Goal: Information Seeking & Learning: Learn about a topic

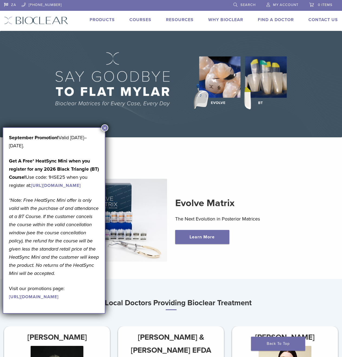
click at [102, 129] on button "×" at bounding box center [104, 127] width 7 height 7
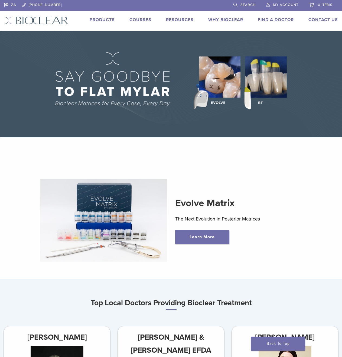
click at [110, 21] on link "Products" at bounding box center [102, 19] width 25 height 5
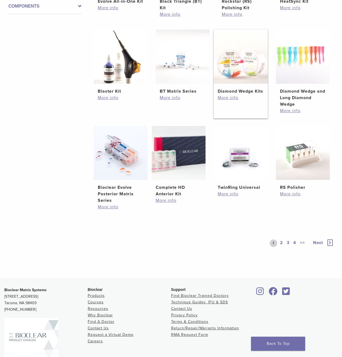
scroll to position [298, 0]
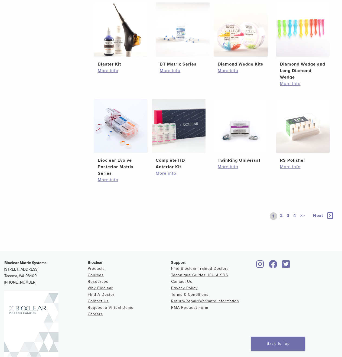
click at [281, 215] on link "2" at bounding box center [281, 216] width 5 height 8
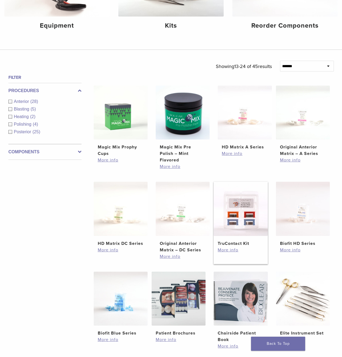
scroll to position [206, 0]
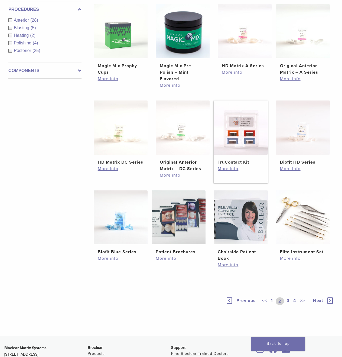
click at [257, 146] on img at bounding box center [240, 127] width 54 height 54
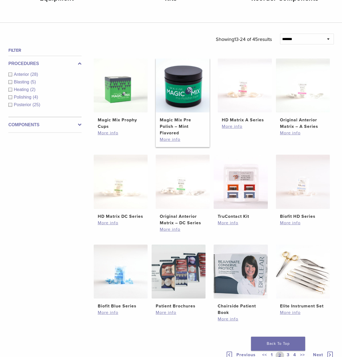
click at [178, 94] on img at bounding box center [183, 85] width 54 height 54
click at [181, 85] on img at bounding box center [183, 85] width 54 height 54
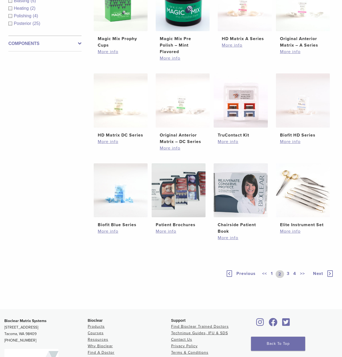
scroll to position [314, 0]
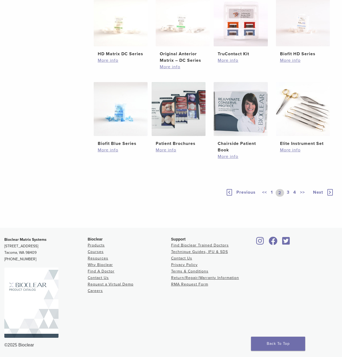
click at [286, 192] on link "3" at bounding box center [287, 193] width 5 height 8
click at [286, 189] on link "3" at bounding box center [286, 193] width 8 height 8
click at [286, 191] on link "3" at bounding box center [286, 193] width 8 height 8
click at [294, 190] on link "4" at bounding box center [294, 193] width 5 height 8
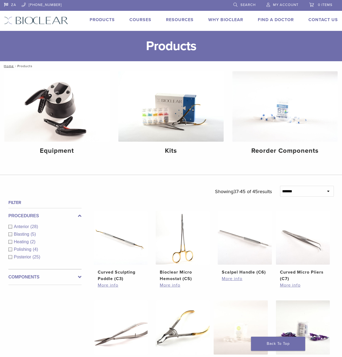
scroll to position [135, 0]
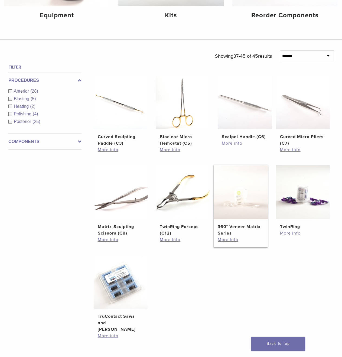
click at [241, 213] on img at bounding box center [240, 192] width 54 height 54
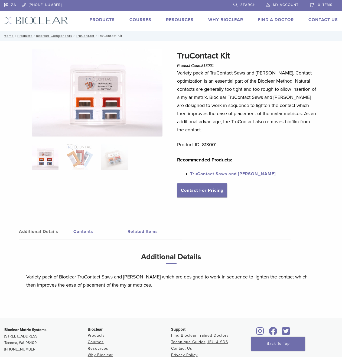
click at [57, 156] on img at bounding box center [45, 156] width 27 height 27
click at [82, 157] on img at bounding box center [80, 156] width 27 height 27
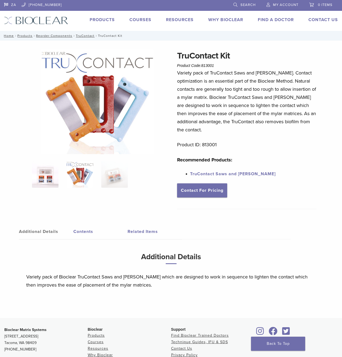
click at [54, 178] on img at bounding box center [45, 174] width 27 height 27
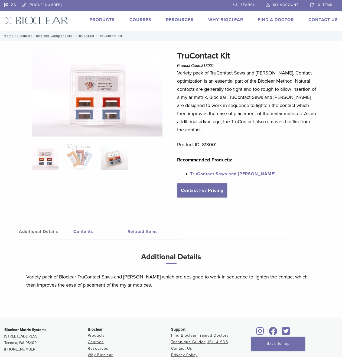
click at [120, 163] on img at bounding box center [114, 156] width 27 height 27
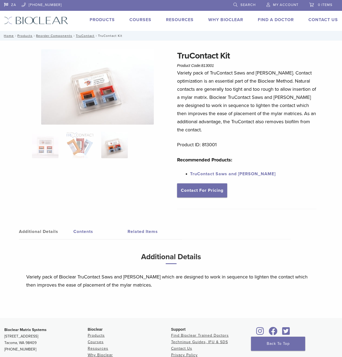
scroll to position [54, 0]
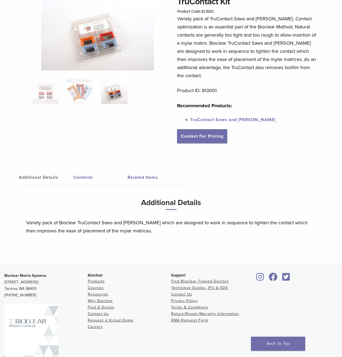
click at [92, 181] on link "Contents" at bounding box center [100, 177] width 54 height 15
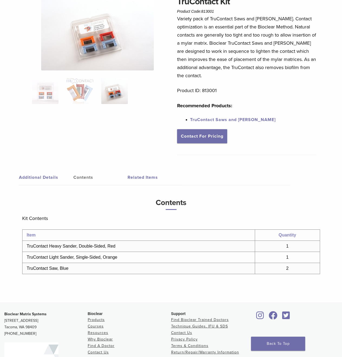
click at [43, 176] on link "Additional Details" at bounding box center [46, 177] width 54 height 15
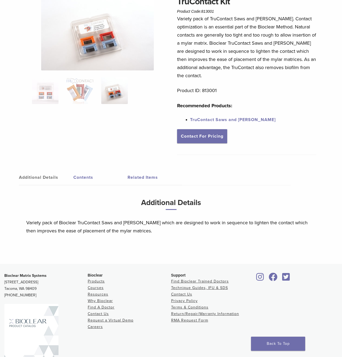
scroll to position [0, 0]
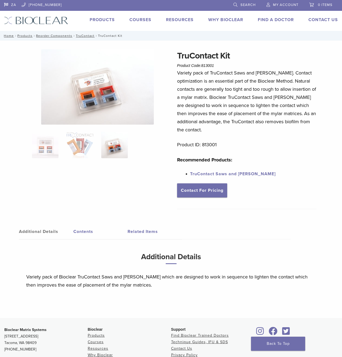
click at [121, 150] on img at bounding box center [114, 144] width 27 height 27
click at [70, 145] on img at bounding box center [80, 144] width 27 height 27
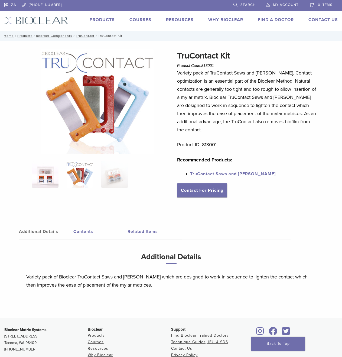
click at [45, 180] on img at bounding box center [45, 174] width 27 height 27
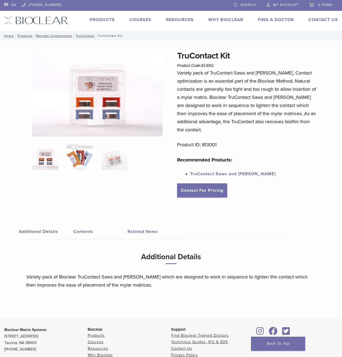
click at [84, 151] on img at bounding box center [80, 156] width 27 height 27
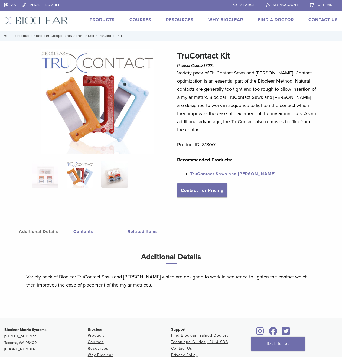
click at [125, 180] on img at bounding box center [114, 174] width 27 height 27
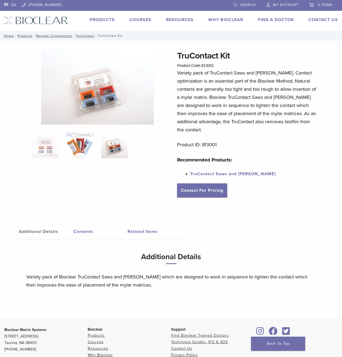
click at [92, 151] on img at bounding box center [80, 144] width 27 height 27
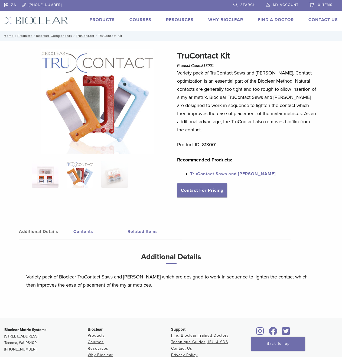
click at [55, 173] on img at bounding box center [45, 174] width 27 height 27
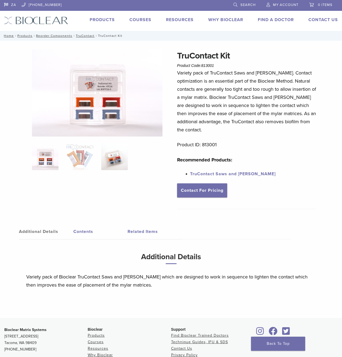
click at [118, 160] on img at bounding box center [114, 156] width 27 height 27
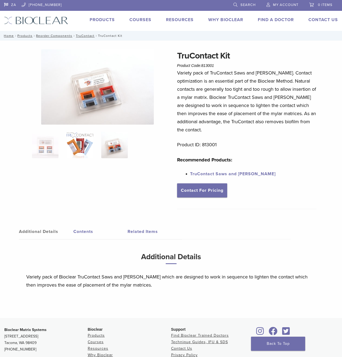
click at [85, 147] on img at bounding box center [80, 144] width 27 height 27
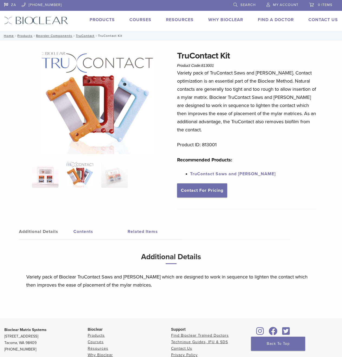
click at [50, 174] on img at bounding box center [45, 174] width 27 height 27
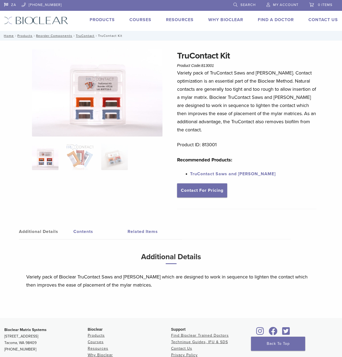
click at [56, 157] on img at bounding box center [45, 156] width 27 height 27
click at [83, 158] on img at bounding box center [80, 156] width 27 height 27
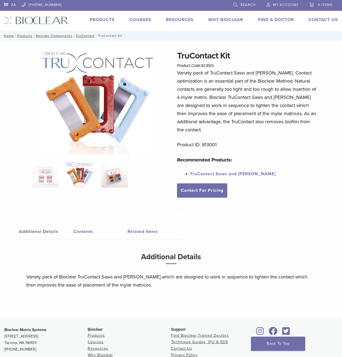
click at [119, 180] on img at bounding box center [114, 174] width 27 height 27
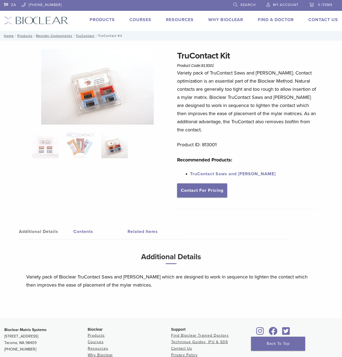
click at [86, 174] on div at bounding box center [97, 122] width 130 height 147
click at [88, 160] on ol at bounding box center [97, 148] width 139 height 34
click at [91, 168] on div at bounding box center [97, 122] width 130 height 147
click at [77, 149] on img at bounding box center [80, 144] width 27 height 27
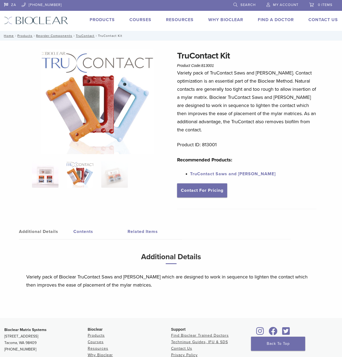
click at [38, 174] on img at bounding box center [45, 174] width 27 height 27
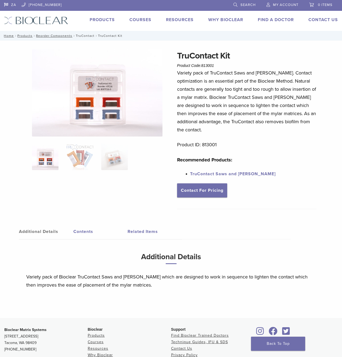
click at [83, 34] on link "TruContact" at bounding box center [85, 36] width 19 height 4
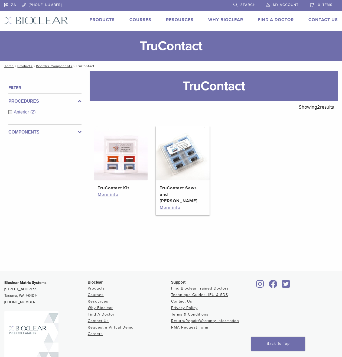
click at [180, 149] on img at bounding box center [183, 153] width 54 height 54
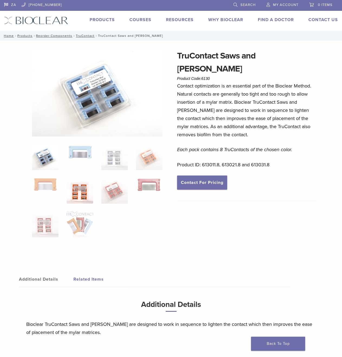
click at [74, 190] on img at bounding box center [80, 190] width 27 height 27
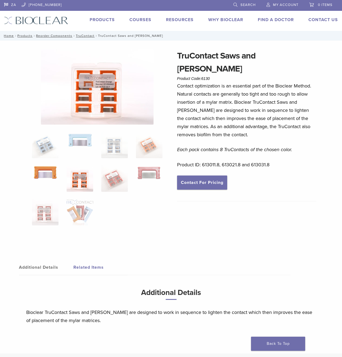
click at [50, 174] on img at bounding box center [45, 172] width 27 height 15
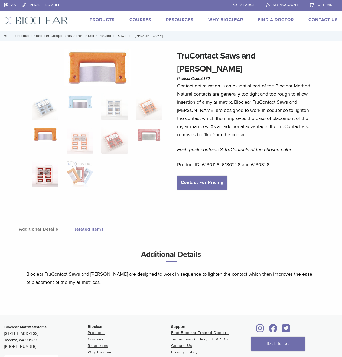
click at [53, 168] on img at bounding box center [45, 173] width 27 height 27
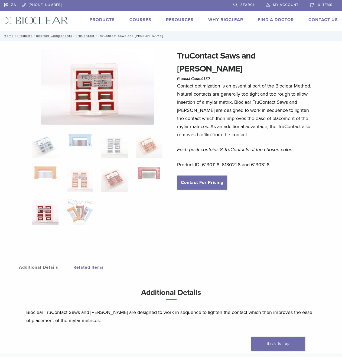
click at [80, 290] on h3 "Additional Details" at bounding box center [170, 295] width 289 height 18
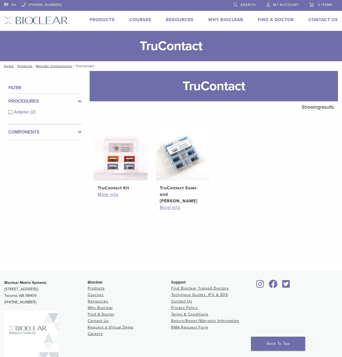
drag, startPoint x: 226, startPoint y: 176, endPoint x: 225, endPoint y: 179, distance: 3.2
click at [225, 179] on ul "TruContact Kit $ 58.68 More info TruContact Saws and Sanders $ 88.79 – $ 100.31…" at bounding box center [213, 174] width 256 height 96
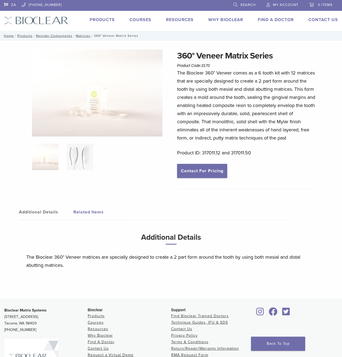
click at [77, 163] on img at bounding box center [80, 156] width 27 height 27
